Goal: Task Accomplishment & Management: Use online tool/utility

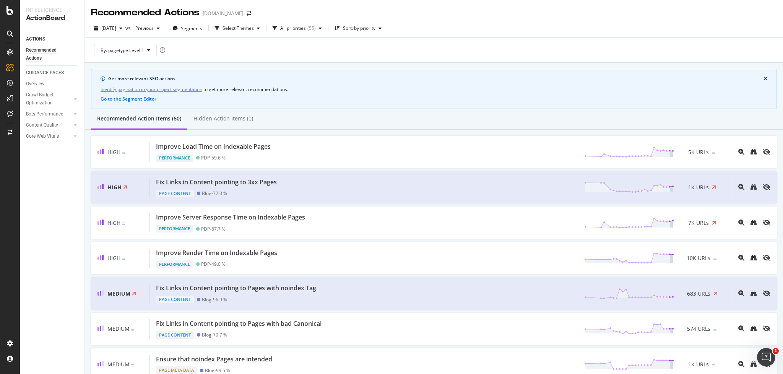
scroll to position [5, 0]
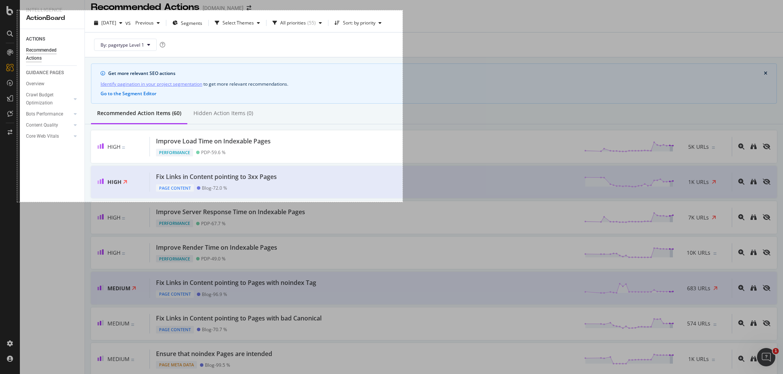
drag, startPoint x: 18, startPoint y: 15, endPoint x: 397, endPoint y: 203, distance: 423.2
click at [403, 202] on div "1008 X 501" at bounding box center [391, 187] width 783 height 374
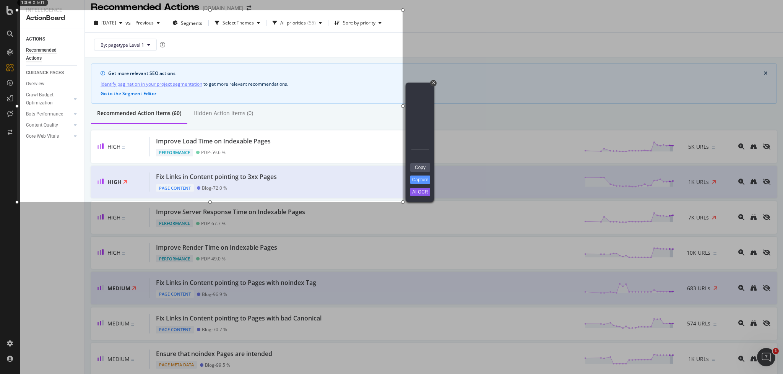
drag, startPoint x: 415, startPoint y: 118, endPoint x: 385, endPoint y: 133, distance: 33.0
click at [415, 118] on div "Arrow" at bounding box center [414, 118] width 10 height 9
drag, startPoint x: 413, startPoint y: 93, endPoint x: 388, endPoint y: 108, distance: 29.2
click at [413, 93] on div "Rectangle" at bounding box center [414, 93] width 10 height 9
click at [424, 168] on link "Copy" at bounding box center [420, 167] width 20 height 8
